Goal: Transaction & Acquisition: Purchase product/service

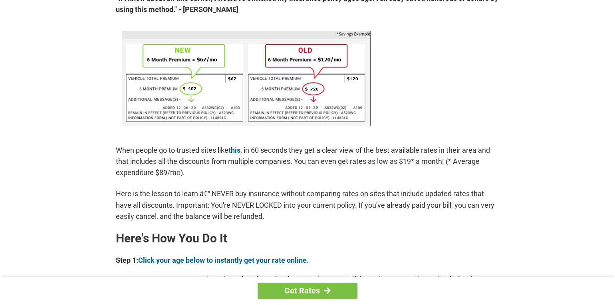
scroll to position [559, 0]
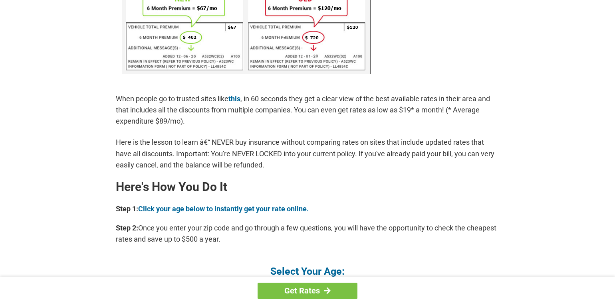
click at [495, 25] on div "Here is the 1 simple truth according to experts: If You: Are Currently Insured …" at bounding box center [307, 234] width 383 height 989
drag, startPoint x: 469, startPoint y: 29, endPoint x: 460, endPoint y: 50, distance: 22.5
click at [371, 275] on h4 "Select Your Age:" at bounding box center [307, 271] width 383 height 13
click at [333, 290] on link "Get Rates" at bounding box center [307, 291] width 100 height 16
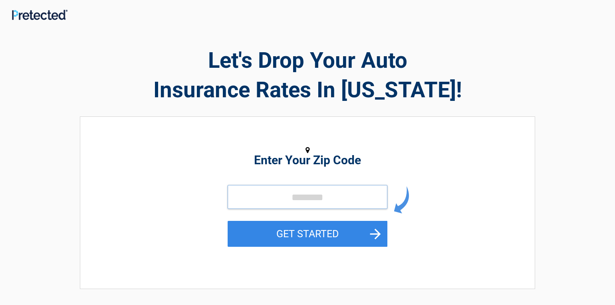
click at [283, 201] on input "tel" at bounding box center [308, 197] width 160 height 24
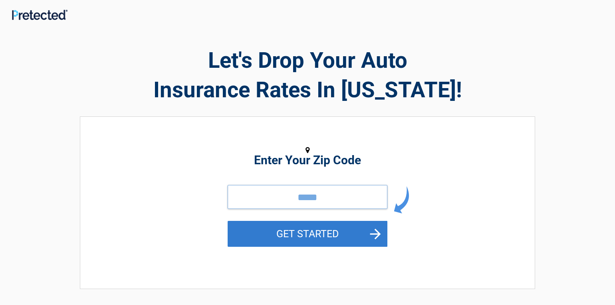
type input "*****"
click at [295, 231] on button "GET STARTED" at bounding box center [308, 234] width 160 height 26
